Goal: Check status: Check status

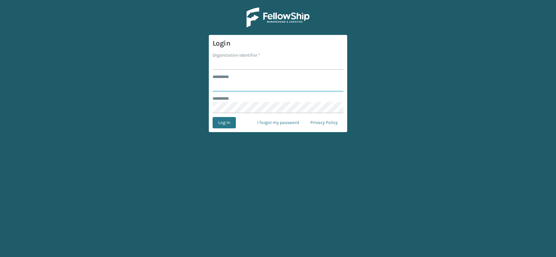
type input "**********"
type input "JumpSport"
click at [224, 122] on button "Log In" at bounding box center [224, 122] width 23 height 11
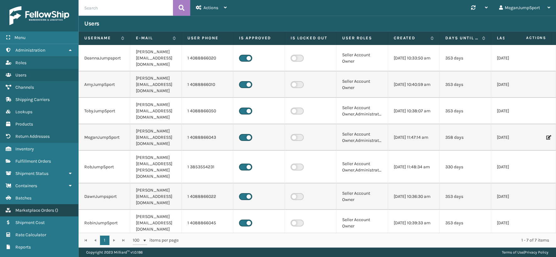
click at [37, 208] on span "Marketplace Orders" at bounding box center [34, 210] width 39 height 5
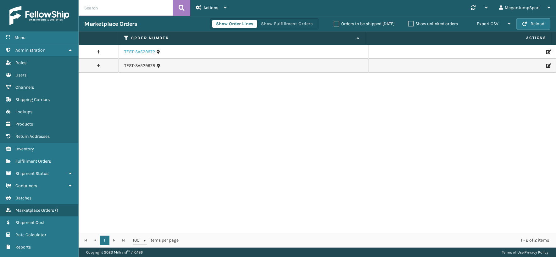
click at [138, 50] on link "TEST-SA529972" at bounding box center [139, 52] width 31 height 6
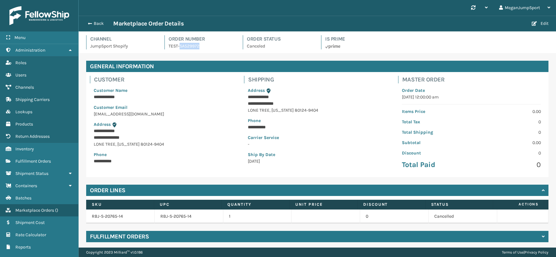
drag, startPoint x: 200, startPoint y: 44, endPoint x: 180, endPoint y: 44, distance: 20.5
click at [180, 44] on p "TEST-SA529972" at bounding box center [202, 46] width 67 height 7
copy p "SA529972"
click at [89, 23] on span "button" at bounding box center [89, 23] width 4 height 4
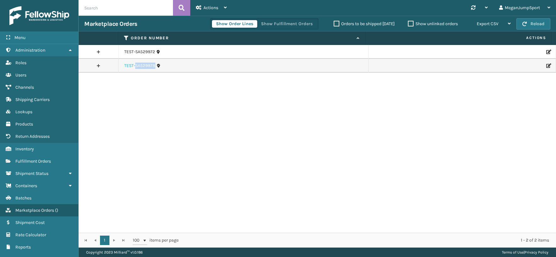
drag, startPoint x: 156, startPoint y: 66, endPoint x: 136, endPoint y: 66, distance: 19.5
click at [136, 66] on div "TEST-SA529978" at bounding box center [243, 66] width 239 height 6
copy link "SA529978"
